Goal: Task Accomplishment & Management: Complete application form

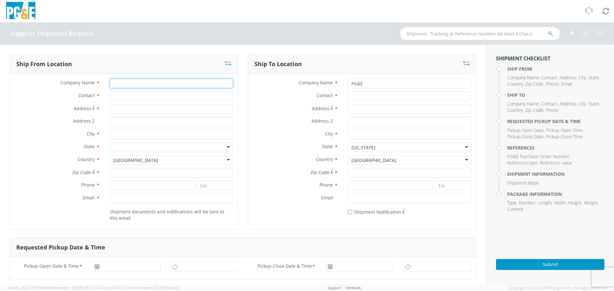
click at [149, 84] on input "Company Name *" at bounding box center [171, 84] width 123 height 10
type input "m"
type input "MAXIFY SOLUTION"
type input "[PERSON_NAME]"
type input "[STREET_ADDRESS]"
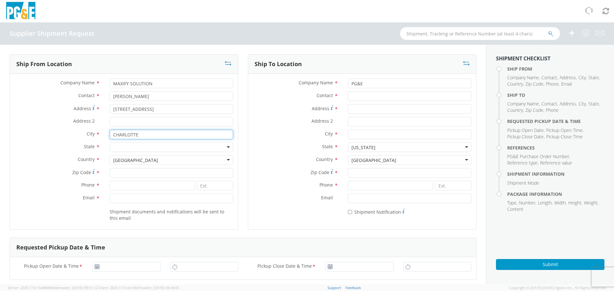
type input "CHARLOTTE"
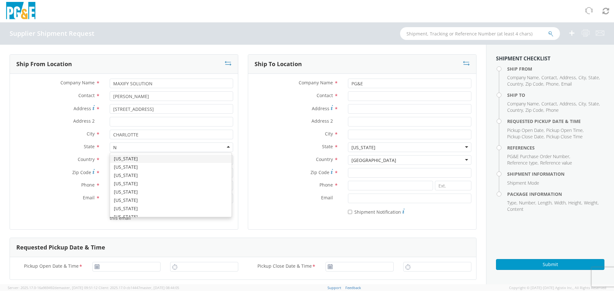
type input "NO"
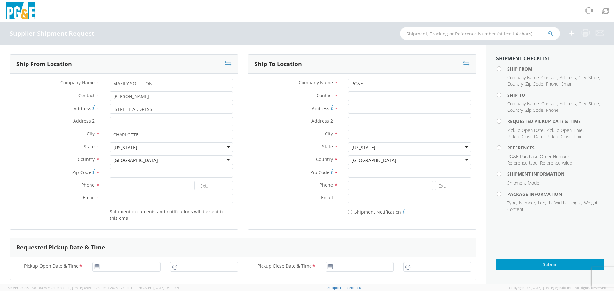
click at [146, 165] on div "[GEOGRAPHIC_DATA] [GEOGRAPHIC_DATA] [GEOGRAPHIC_DATA] [GEOGRAPHIC_DATA] [US_STA…" at bounding box center [171, 160] width 123 height 10
click at [142, 174] on input "Zip Code *" at bounding box center [171, 173] width 123 height 10
type input "28208"
type input "9543124616"
type input "L"
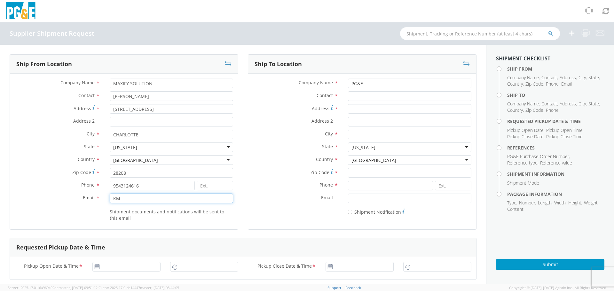
type input "K"
type input "O"
type input "o"
type input "[EMAIL_ADDRESS][DOMAIN_NAME]"
click at [370, 108] on input "Address *" at bounding box center [409, 109] width 123 height 10
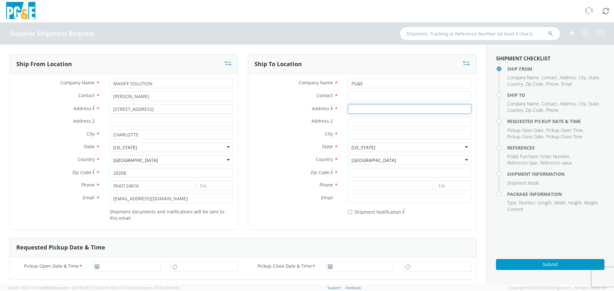
paste input "[STREET_ADDRESS][PERSON_NAME],"
type input "[STREET_ADDRESS][PERSON_NAME]"
click at [379, 99] on input "Contact *" at bounding box center [409, 96] width 123 height 10
paste input "[PERSON_NAME]"
type input "[PERSON_NAME]"
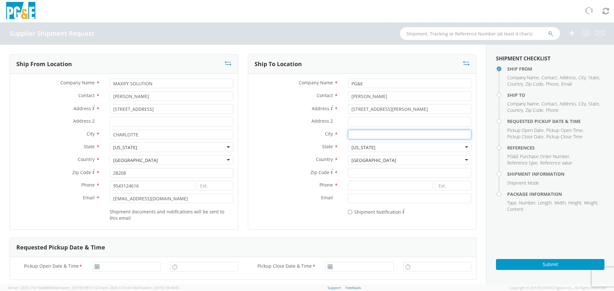
click at [361, 130] on input "City *" at bounding box center [409, 135] width 123 height 10
paste input "[GEOGRAPHIC_DATA]"
type input "[GEOGRAPHIC_DATA]"
click at [371, 178] on input "Zip Code *" at bounding box center [409, 173] width 123 height 10
type input "94534"
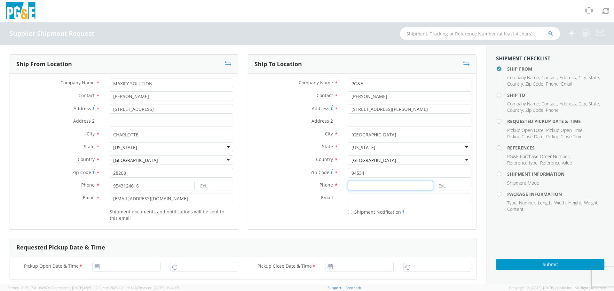
click at [356, 188] on input at bounding box center [390, 186] width 85 height 10
paste input "[PHONE_NUMBER]"
type input "[PHONE_NUMBER]"
click at [356, 232] on div "Ship To Location Company Name * PG&E Contact * [PERSON_NAME] Address * 2700 [PE…" at bounding box center [362, 146] width 229 height 184
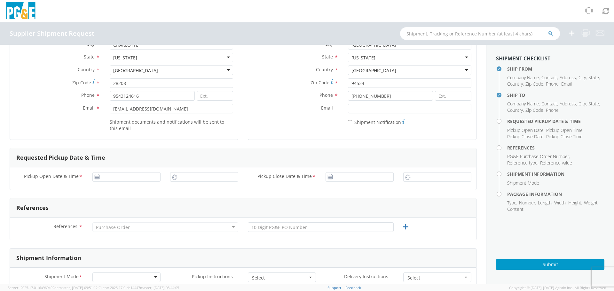
scroll to position [96, 0]
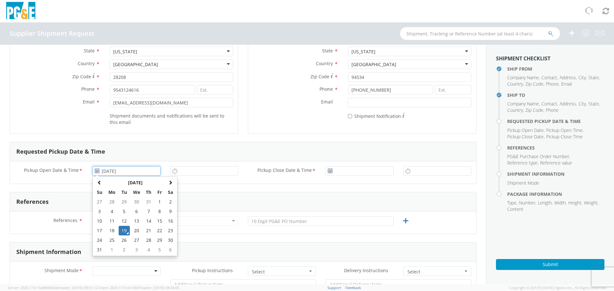
click at [107, 173] on input "[DATE]" at bounding box center [126, 171] width 68 height 10
click at [161, 233] on td "22" at bounding box center [159, 231] width 11 height 10
type input "[DATE]"
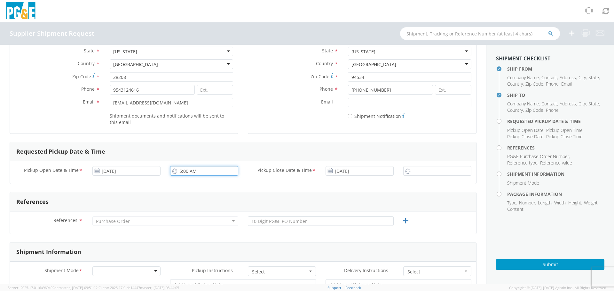
click at [188, 171] on input "5:00 AM" at bounding box center [204, 171] width 68 height 10
drag, startPoint x: 188, startPoint y: 171, endPoint x: 194, endPoint y: 171, distance: 5.4
click at [194, 171] on input "1:00 AM" at bounding box center [204, 171] width 68 height 10
click at [174, 174] on icon at bounding box center [174, 171] width 5 height 6
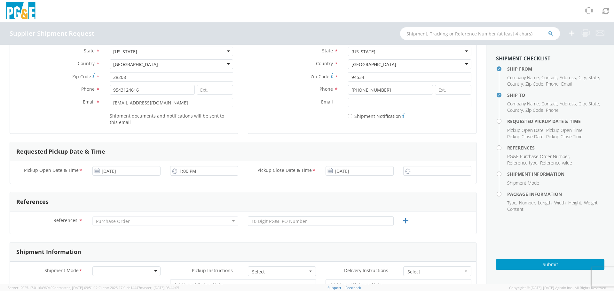
click at [174, 169] on icon at bounding box center [174, 171] width 5 height 6
click at [179, 171] on input "1:00 PM" at bounding box center [204, 171] width 68 height 10
type input "2:00 PM"
click at [443, 171] on input "5:00 AM" at bounding box center [437, 171] width 68 height 10
click at [425, 169] on input "5:00 AM" at bounding box center [437, 171] width 68 height 10
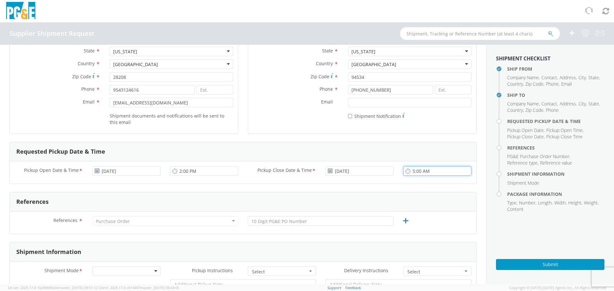
click at [411, 172] on input "5:00 AM" at bounding box center [437, 171] width 68 height 10
click at [423, 169] on input "4:00 AM" at bounding box center [437, 171] width 68 height 10
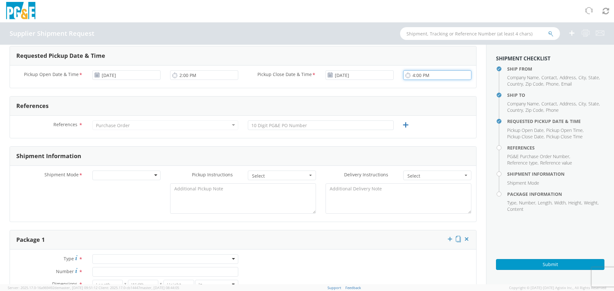
type input "4:00 PM"
click at [185, 125] on div "Purchase Order" at bounding box center [165, 126] width 146 height 10
click at [125, 122] on div "Purchase Order" at bounding box center [165, 126] width 146 height 10
click at [125, 124] on div "Purchase Order" at bounding box center [113, 125] width 34 height 6
click at [142, 127] on div "Purchase Order" at bounding box center [165, 126] width 146 height 10
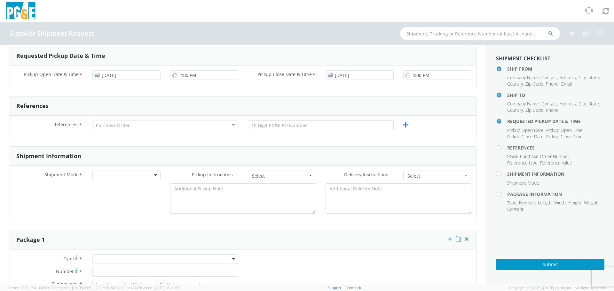
click at [232, 124] on div "Purchase Order" at bounding box center [165, 126] width 146 height 10
click at [283, 126] on input "text" at bounding box center [321, 126] width 146 height 10
paste input "P2157074"
type input "P2157074"
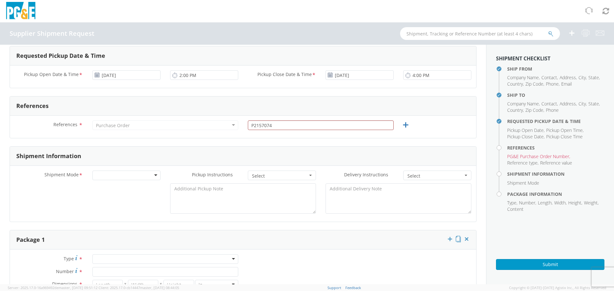
click at [347, 138] on div "References * Purchase Order Purchase Order Account Type Activity ID Airline App…" at bounding box center [243, 127] width 466 height 22
click at [256, 125] on input "P2157074" at bounding box center [321, 126] width 146 height 10
click at [122, 125] on div "Purchase Order" at bounding box center [113, 125] width 34 height 6
click at [245, 125] on div "P2157074" at bounding box center [320, 126] width 155 height 10
click at [231, 126] on div "Purchase Order" at bounding box center [165, 126] width 146 height 10
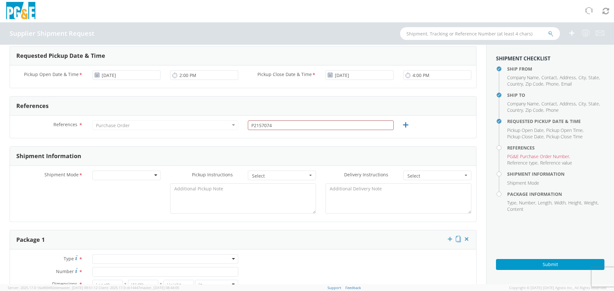
click at [231, 126] on div "Purchase Order" at bounding box center [165, 126] width 146 height 10
click at [355, 129] on input "P2157074" at bounding box center [321, 126] width 146 height 10
drag, startPoint x: 309, startPoint y: 124, endPoint x: 0, endPoint y: 83, distance: 311.4
click at [0, 83] on div "Ship From Location Company Name * MAXIFY SOLUTION Contact * [PERSON_NAME] Addre…" at bounding box center [243, 223] width 486 height 741
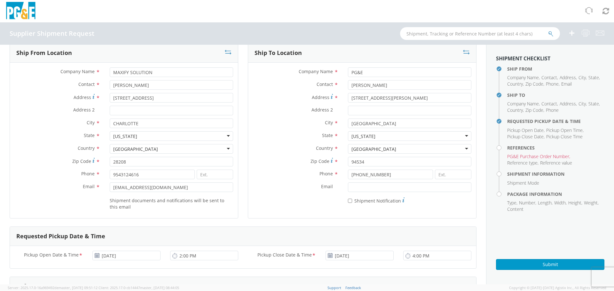
scroll to position [0, 0]
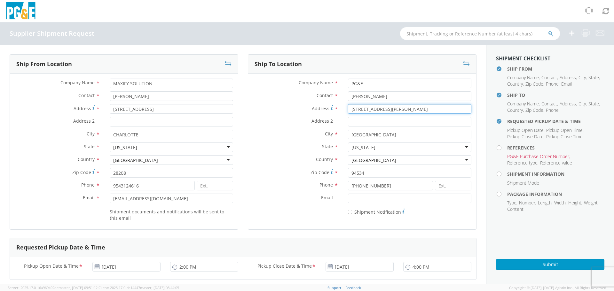
drag, startPoint x: 412, startPoint y: 108, endPoint x: 224, endPoint y: 114, distance: 188.2
click at [224, 114] on div "Ship From Location Company Name * MAXIFY SOLUTION Contact * [PERSON_NAME] Addre…" at bounding box center [243, 146] width 477 height 184
type input "[STREET_ADDRESS]"
click at [374, 137] on input "[GEOGRAPHIC_DATA]" at bounding box center [409, 135] width 123 height 10
click at [376, 135] on input "[GEOGRAPHIC_DATA]" at bounding box center [409, 135] width 123 height 10
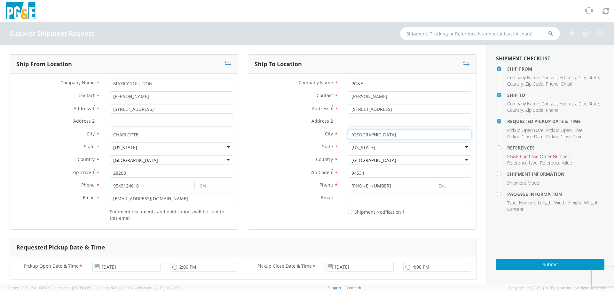
click at [376, 135] on input "[GEOGRAPHIC_DATA]" at bounding box center [409, 135] width 123 height 10
type input "STOCKTON"
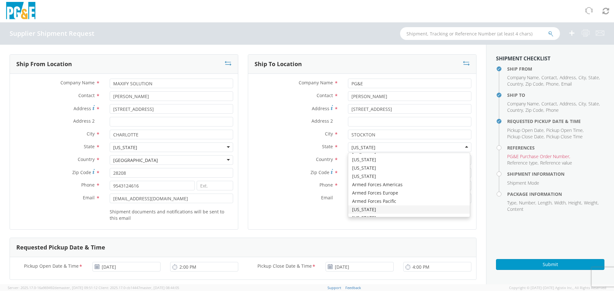
scroll to position [1612, 0]
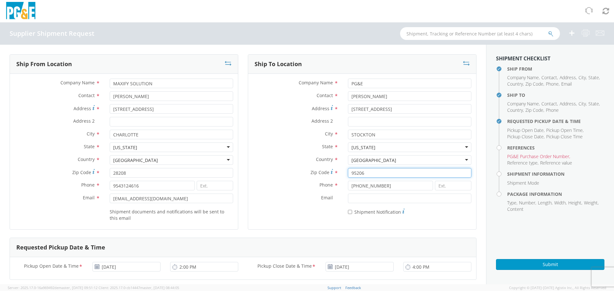
type input "95206"
click at [307, 219] on div "Company Name * PG&E Contact * [PERSON_NAME] Address * [STREET_ADDRESS] Address …" at bounding box center [362, 149] width 228 height 150
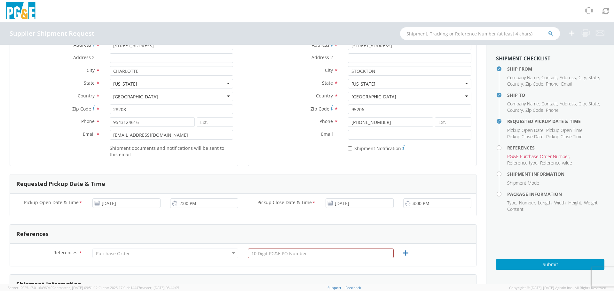
scroll to position [64, 0]
click at [325, 252] on input "text" at bounding box center [321, 254] width 146 height 10
click at [285, 254] on input "text" at bounding box center [321, 254] width 146 height 10
click at [300, 251] on input "text" at bounding box center [321, 254] width 146 height 10
type input "P2157074"
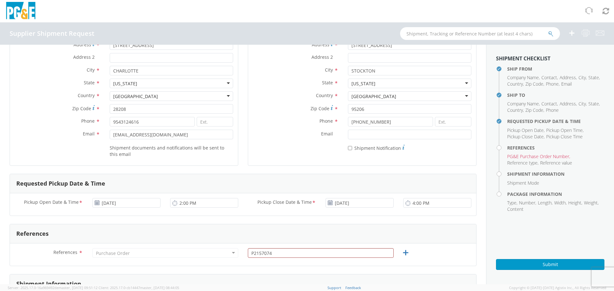
click at [412, 248] on div "References * Purchase Order Purchase Order Account Type Activity ID Airline App…" at bounding box center [243, 255] width 466 height 22
click at [308, 251] on input "P2157074" at bounding box center [321, 254] width 146 height 10
click at [403, 256] on icon at bounding box center [406, 253] width 8 height 8
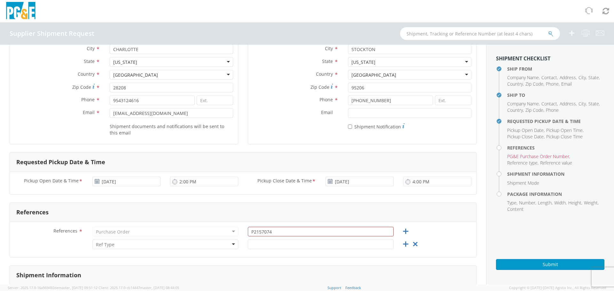
scroll to position [96, 0]
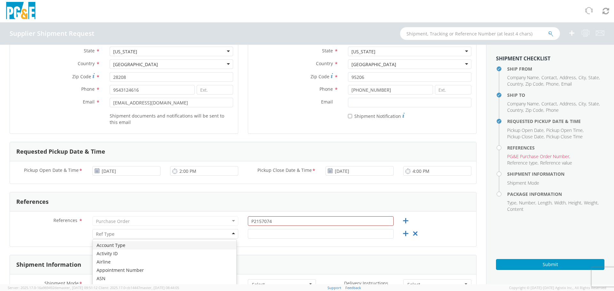
click at [158, 236] on div at bounding box center [165, 234] width 146 height 10
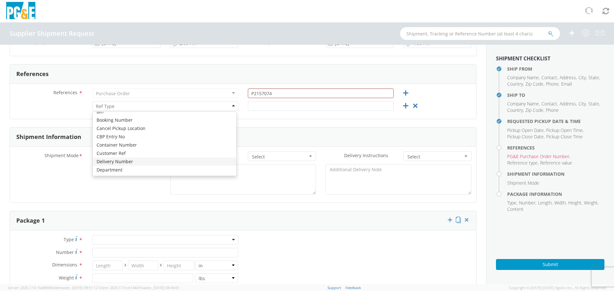
scroll to position [0, 0]
click at [414, 106] on icon at bounding box center [415, 106] width 8 height 8
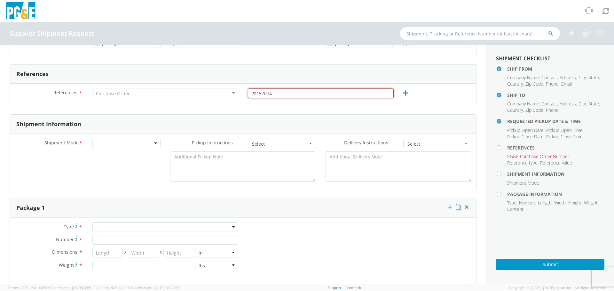
click at [317, 95] on input "P2157074" at bounding box center [321, 94] width 146 height 10
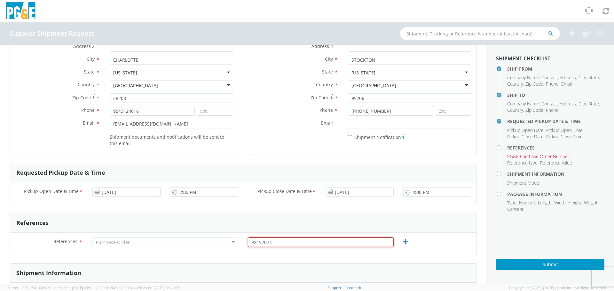
scroll to position [64, 0]
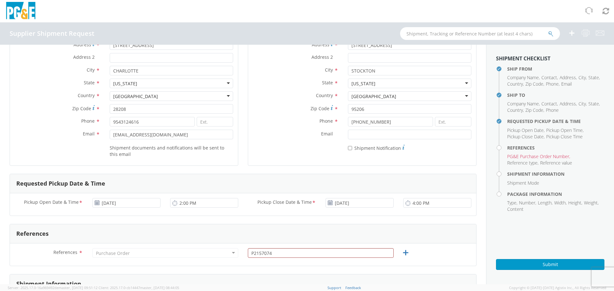
click at [316, 259] on div "P2157074 First reference must be ten digits" at bounding box center [320, 255] width 155 height 13
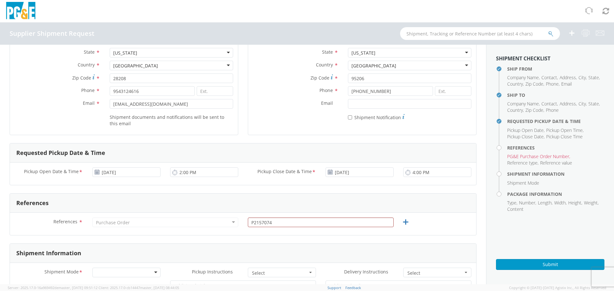
scroll to position [96, 0]
click at [516, 35] on input "text" at bounding box center [480, 33] width 160 height 13
click at [312, 218] on input "P2157074" at bounding box center [321, 222] width 146 height 10
click at [293, 224] on input "P2157074" at bounding box center [321, 222] width 146 height 10
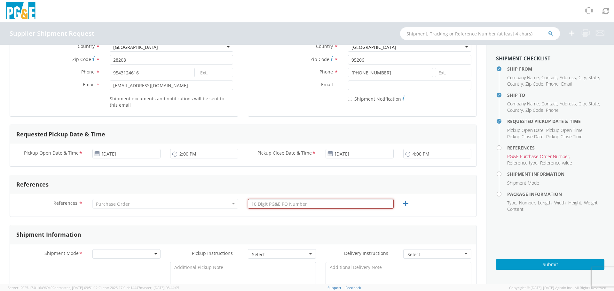
scroll to position [128, 0]
